Goal: Navigation & Orientation: Find specific page/section

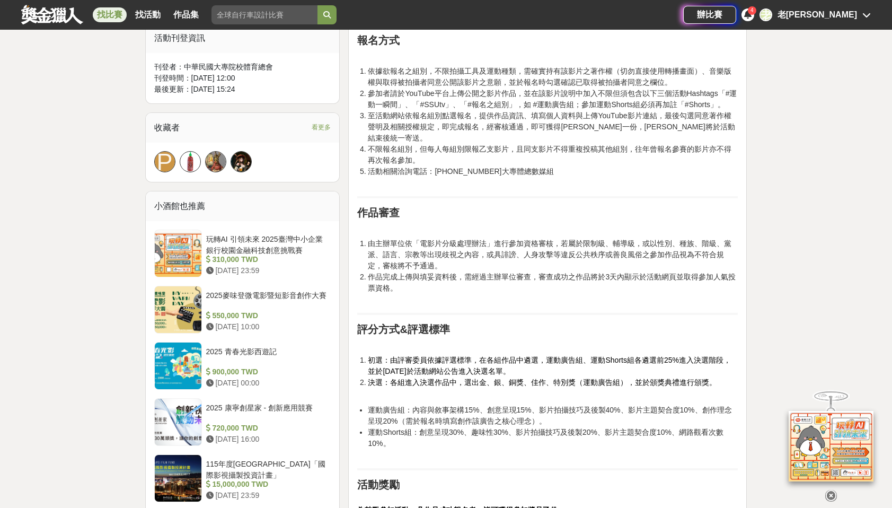
scroll to position [709, 0]
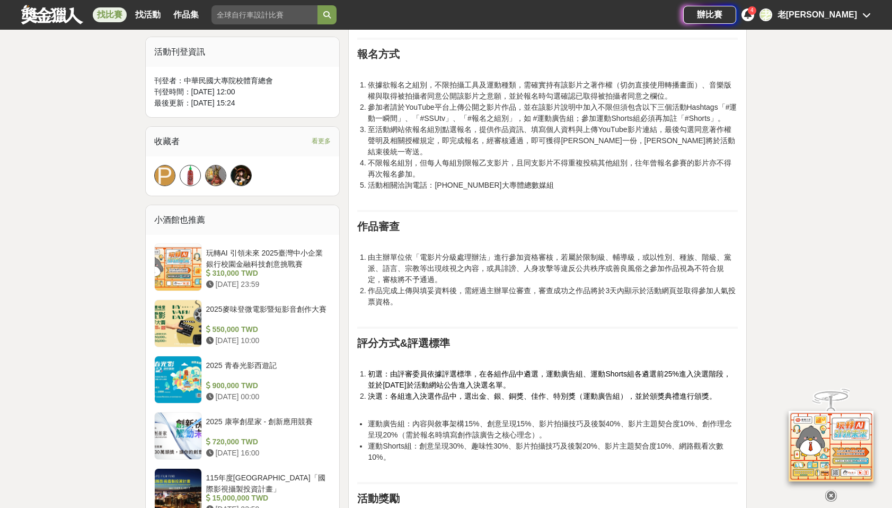
click at [318, 140] on span "看更多" at bounding box center [321, 141] width 19 height 12
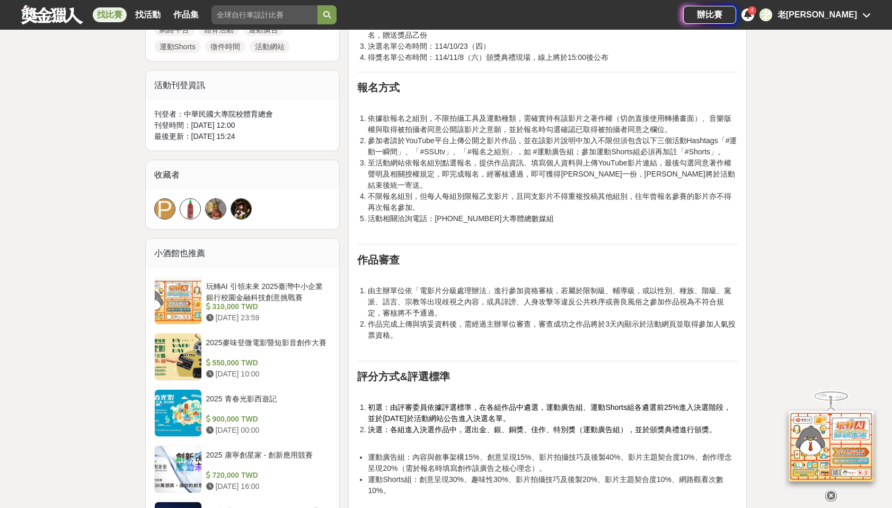
click at [196, 201] on img at bounding box center [190, 209] width 20 height 20
